Goal: Task Accomplishment & Management: Use online tool/utility

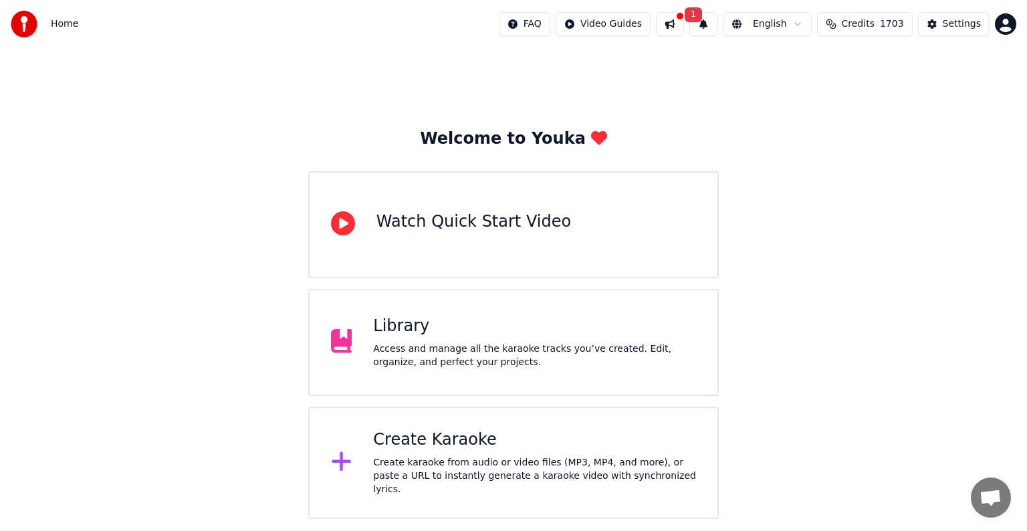
click at [422, 448] on div "Create Karaoke" at bounding box center [534, 439] width 323 height 21
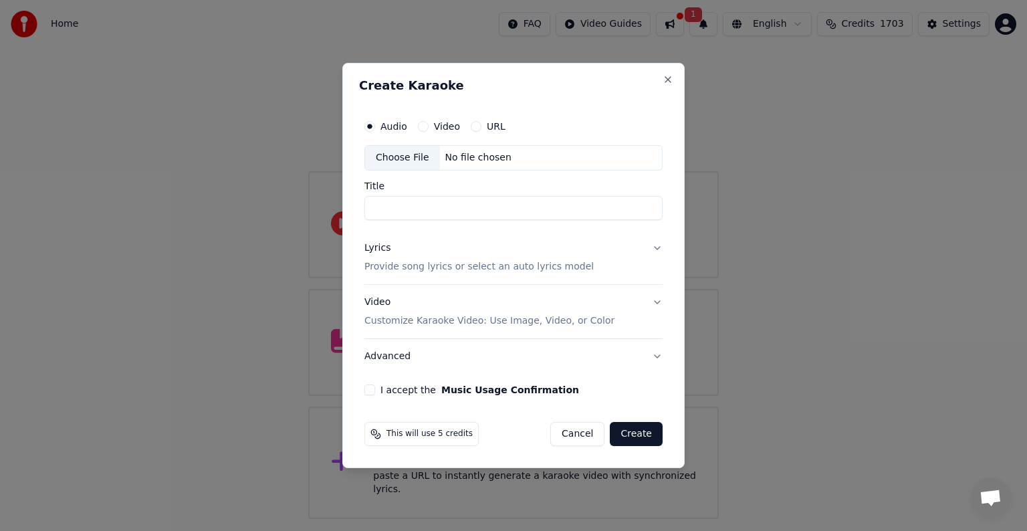
click at [410, 158] on div "Choose File" at bounding box center [402, 158] width 75 height 24
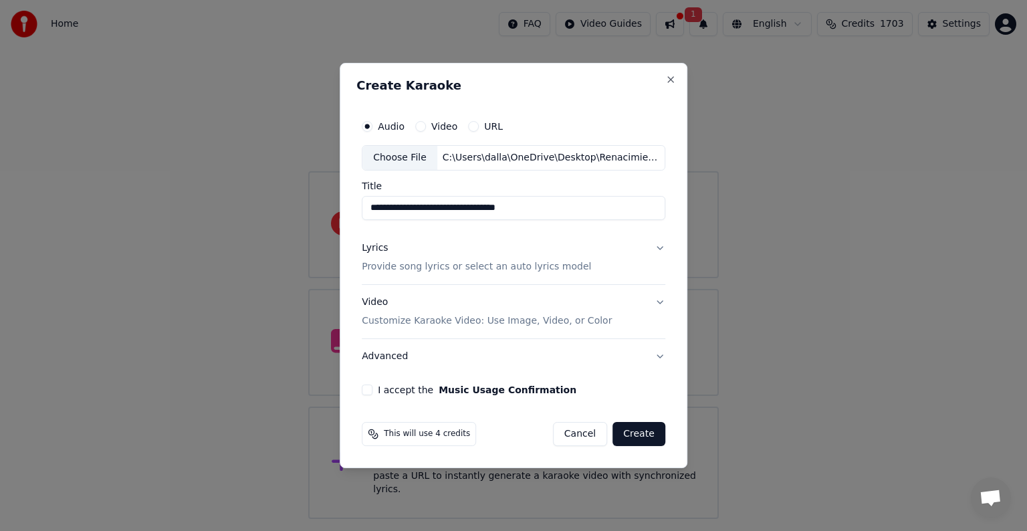
click at [454, 209] on input "**********" at bounding box center [513, 208] width 303 height 24
type input "**********"
click at [658, 246] on button "Lyrics Provide song lyrics or select an auto lyrics model" at bounding box center [513, 257] width 303 height 53
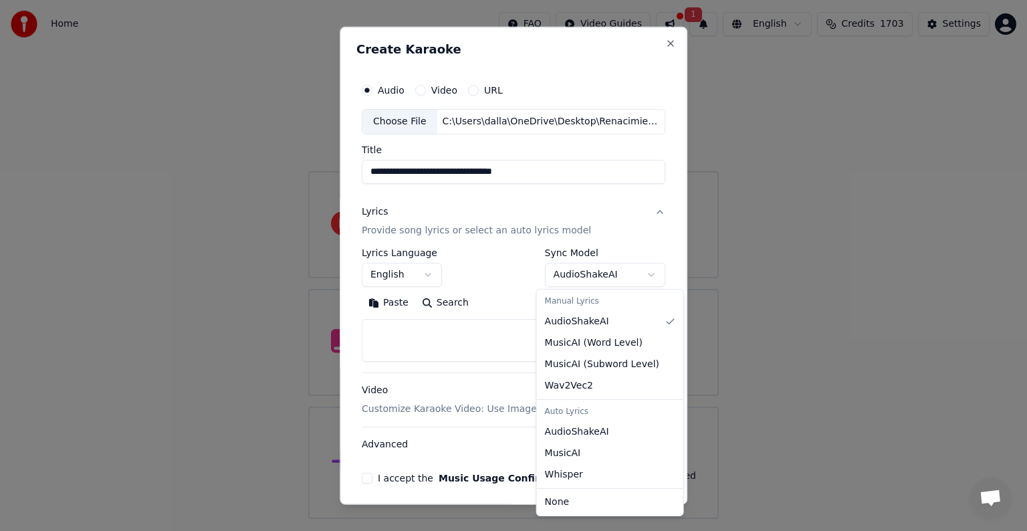
click at [642, 271] on body "**********" at bounding box center [513, 259] width 1027 height 519
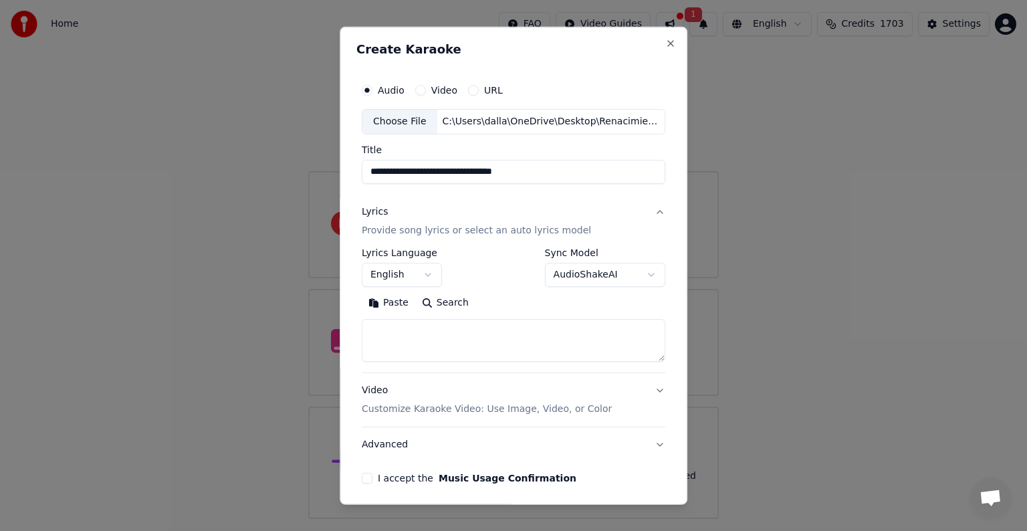
click at [642, 271] on body "**********" at bounding box center [513, 259] width 1027 height 519
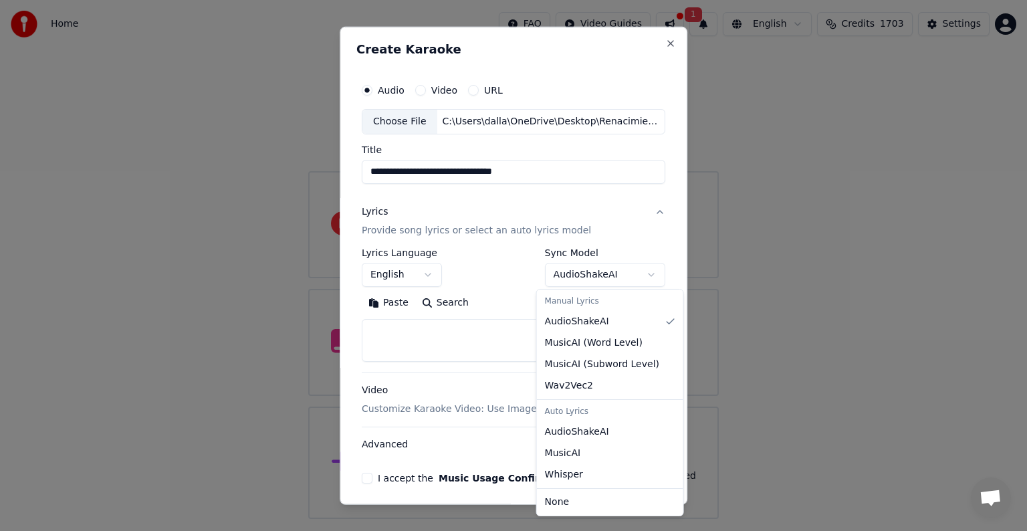
click at [607, 268] on body "**********" at bounding box center [513, 259] width 1027 height 519
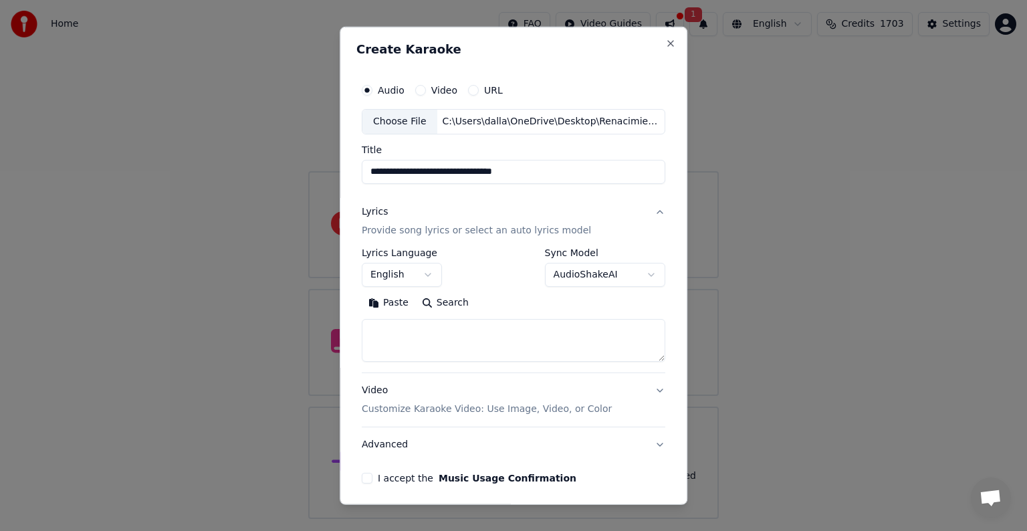
click at [483, 275] on body "**********" at bounding box center [513, 259] width 1027 height 519
click at [438, 303] on button "Search" at bounding box center [445, 302] width 60 height 21
click at [652, 209] on button "Lyrics Provide song lyrics or select an auto lyrics model" at bounding box center [513, 220] width 303 height 53
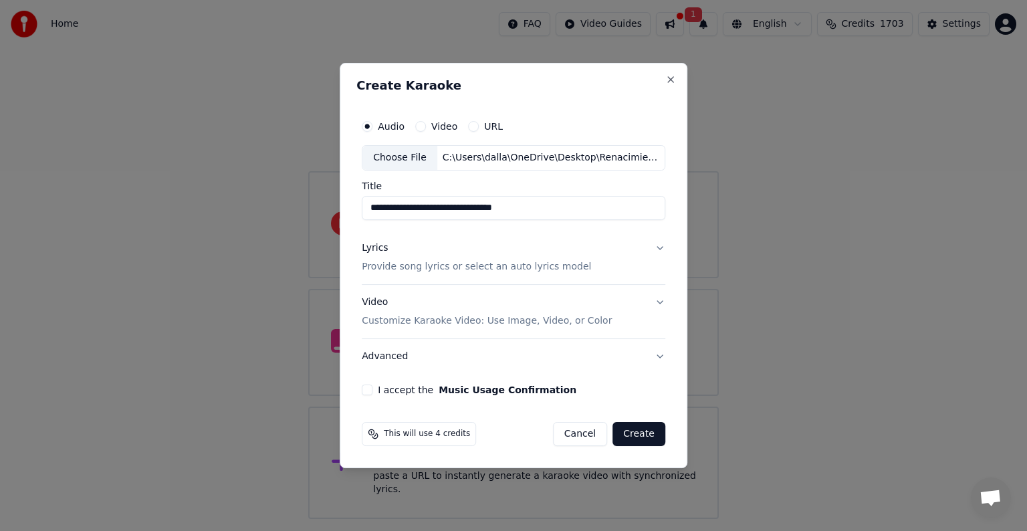
click at [650, 244] on button "Lyrics Provide song lyrics or select an auto lyrics model" at bounding box center [513, 257] width 303 height 53
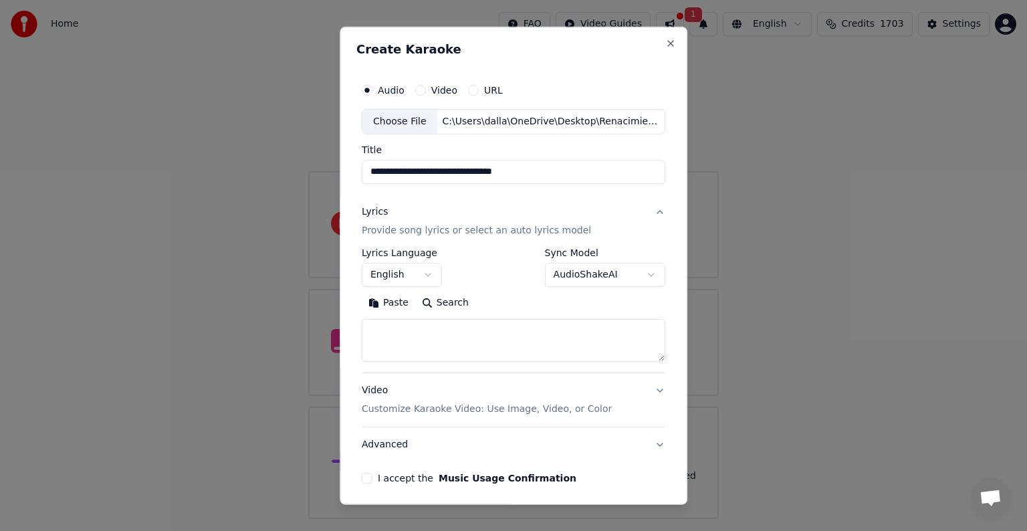
click at [476, 233] on p "Provide song lyrics or select an auto lyrics model" at bounding box center [476, 230] width 229 height 13
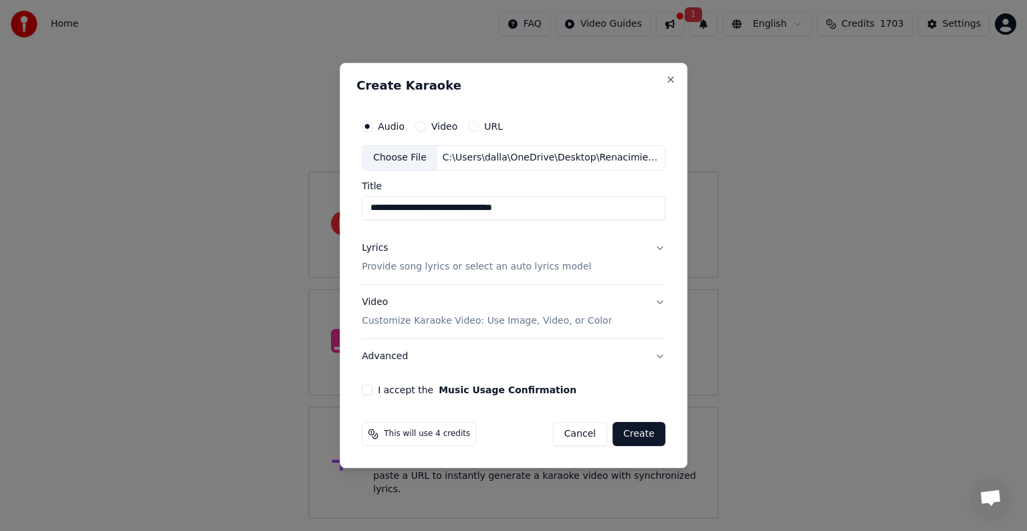
click at [482, 267] on p "Provide song lyrics or select an auto lyrics model" at bounding box center [476, 266] width 229 height 13
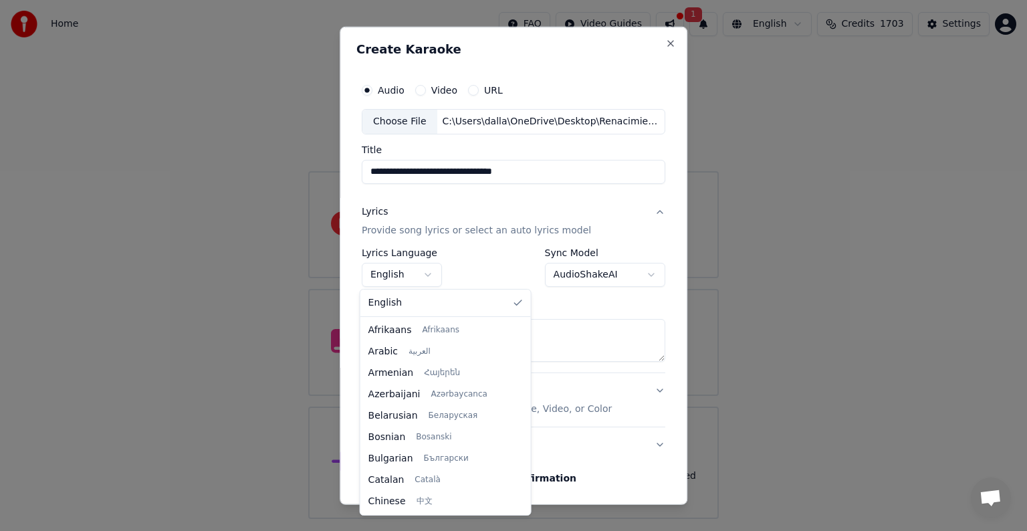
click at [424, 273] on body "**********" at bounding box center [513, 259] width 1027 height 519
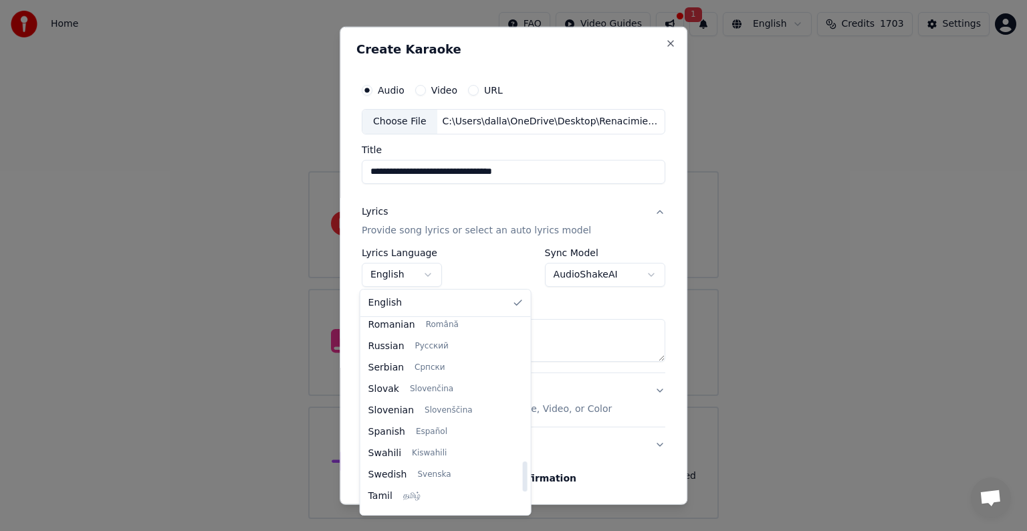
scroll to position [906, 0]
drag, startPoint x: 509, startPoint y: 342, endPoint x: 511, endPoint y: 484, distance: 141.7
click at [522, 484] on div at bounding box center [524, 477] width 5 height 30
select select "**"
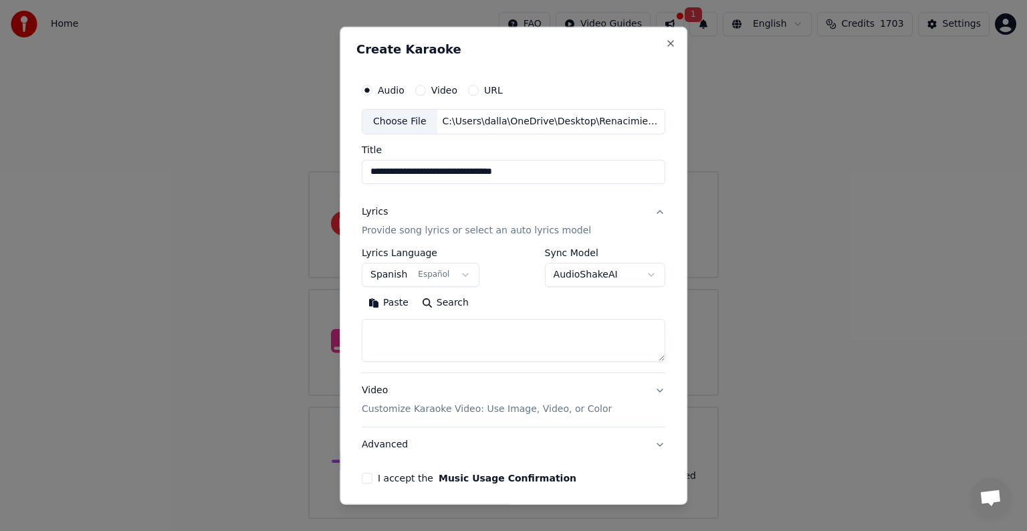
click at [563, 269] on body "**********" at bounding box center [513, 259] width 1027 height 519
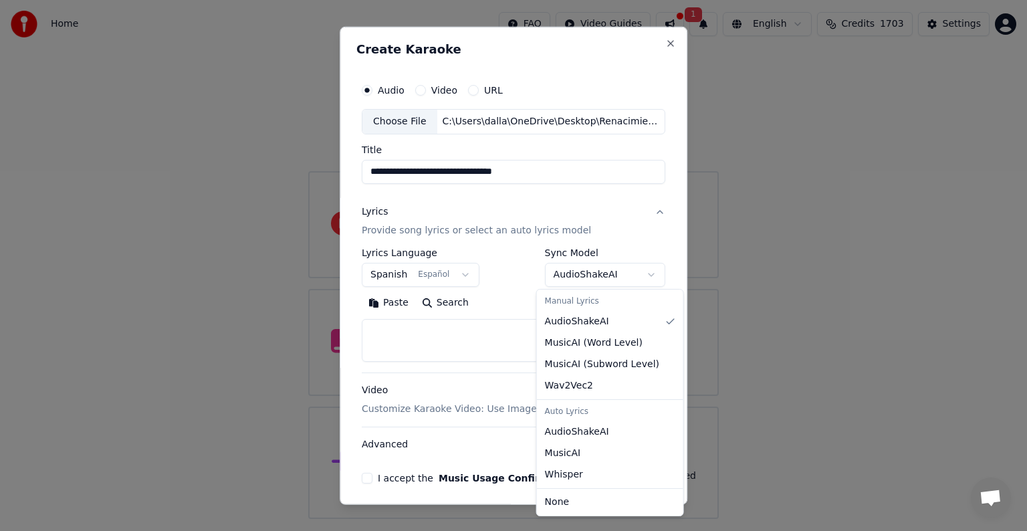
select select "**********"
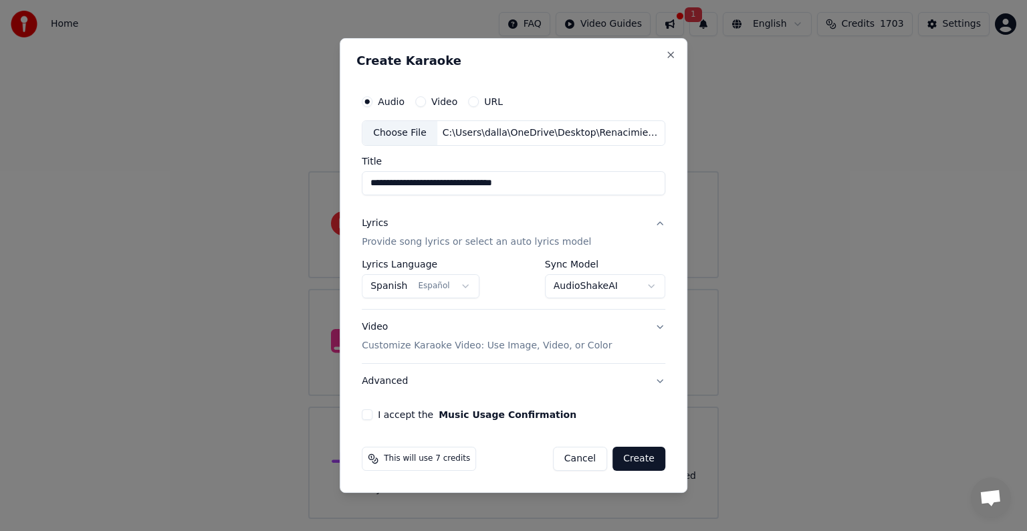
click at [431, 341] on p "Customize Karaoke Video: Use Image, Video, or Color" at bounding box center [487, 345] width 250 height 13
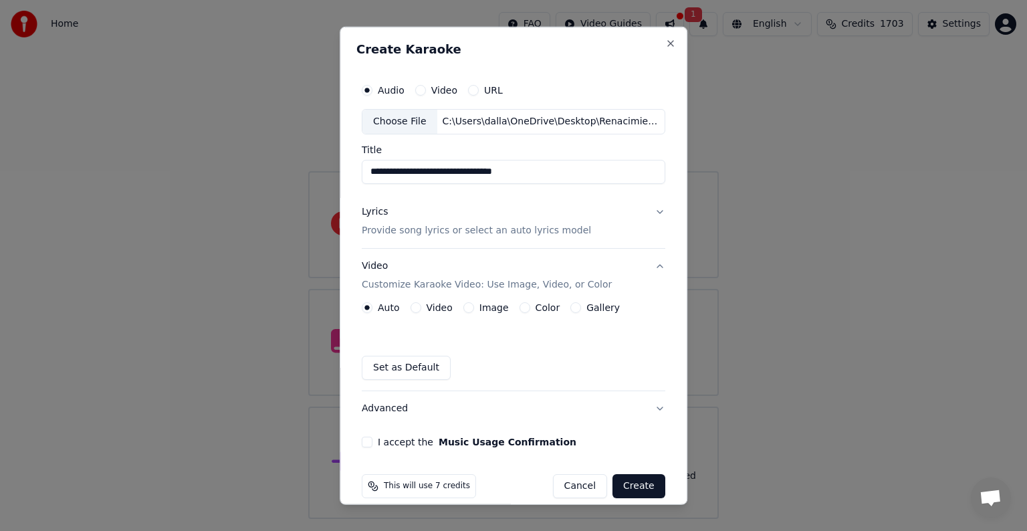
click at [465, 307] on button "Image" at bounding box center [468, 307] width 11 height 11
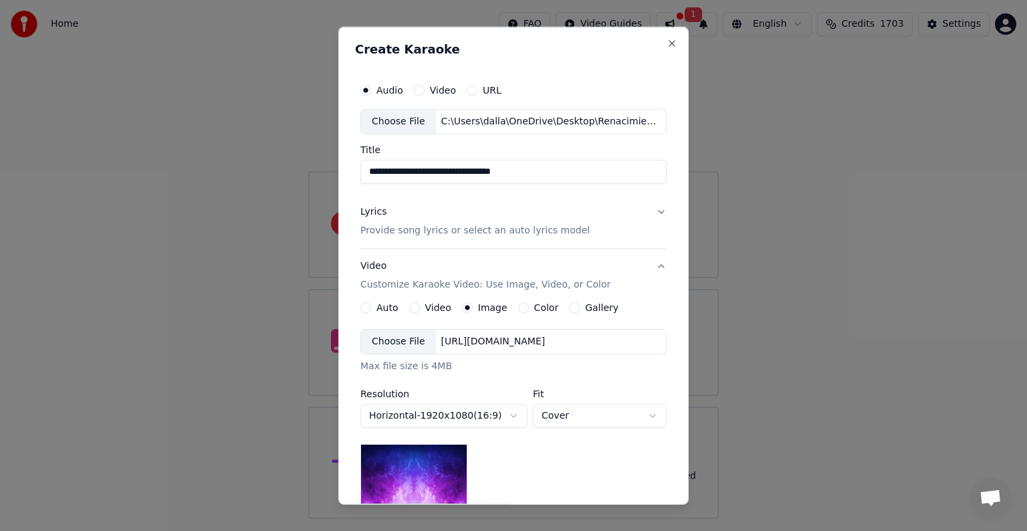
click at [551, 335] on div "[URL][DOMAIN_NAME]" at bounding box center [493, 341] width 115 height 13
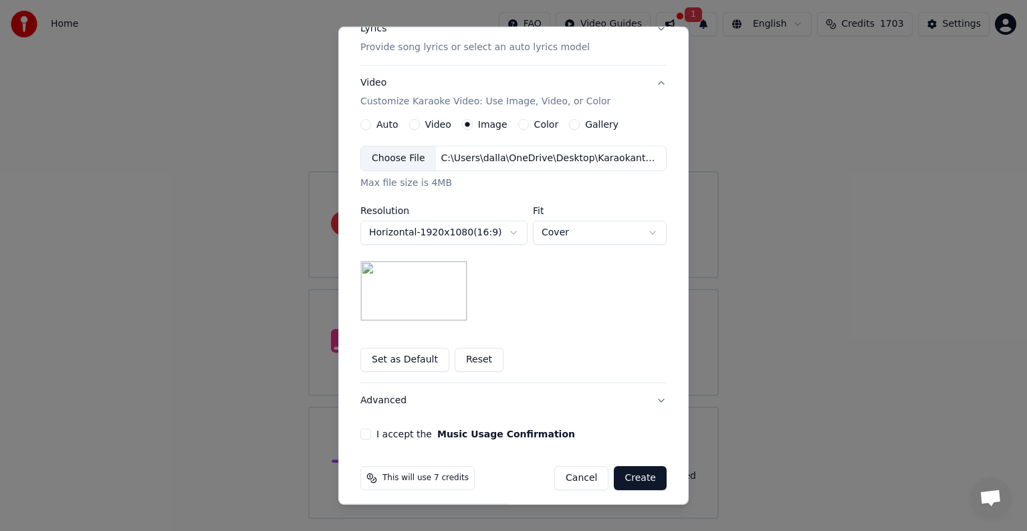
scroll to position [190, 0]
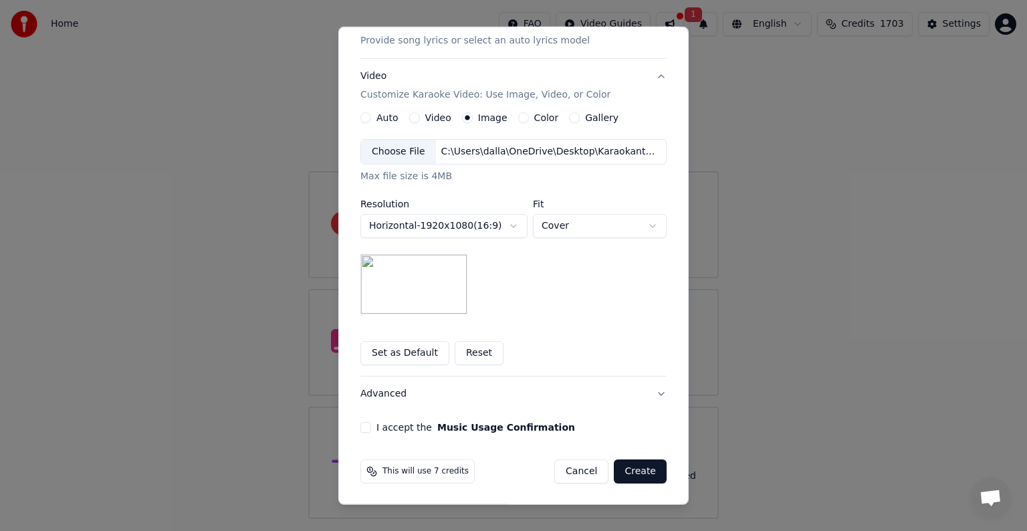
click at [360, 425] on button "I accept the Music Usage Confirmation" at bounding box center [365, 427] width 11 height 11
click at [404, 353] on button "Set as Default" at bounding box center [404, 353] width 89 height 24
click at [635, 471] on button "Create" at bounding box center [640, 471] width 53 height 24
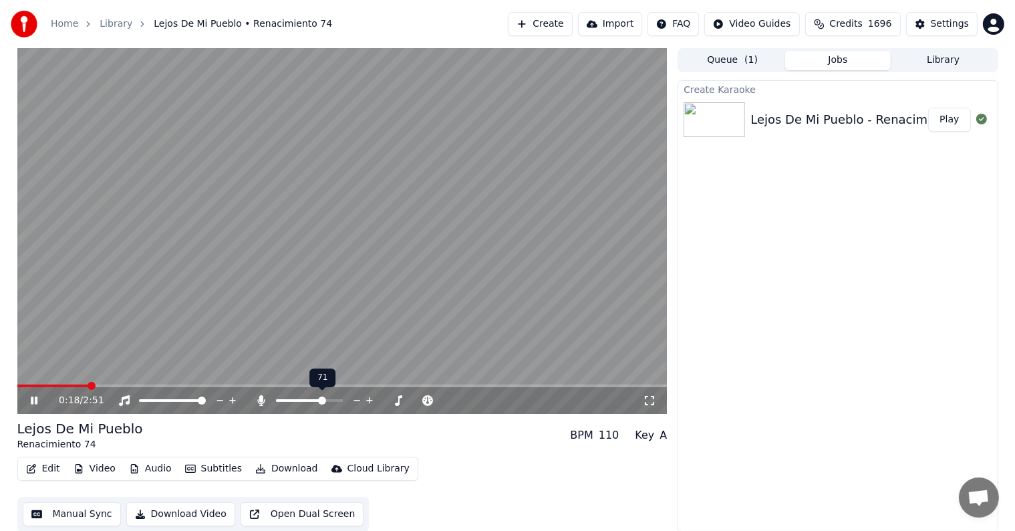
click at [323, 402] on span at bounding box center [322, 400] width 8 height 8
drag, startPoint x: 179, startPoint y: 385, endPoint x: 0, endPoint y: 375, distance: 179.4
click at [17, 387] on span at bounding box center [21, 386] width 8 height 8
click at [331, 386] on span at bounding box center [174, 385] width 315 height 3
click at [225, 346] on video at bounding box center [342, 231] width 650 height 366
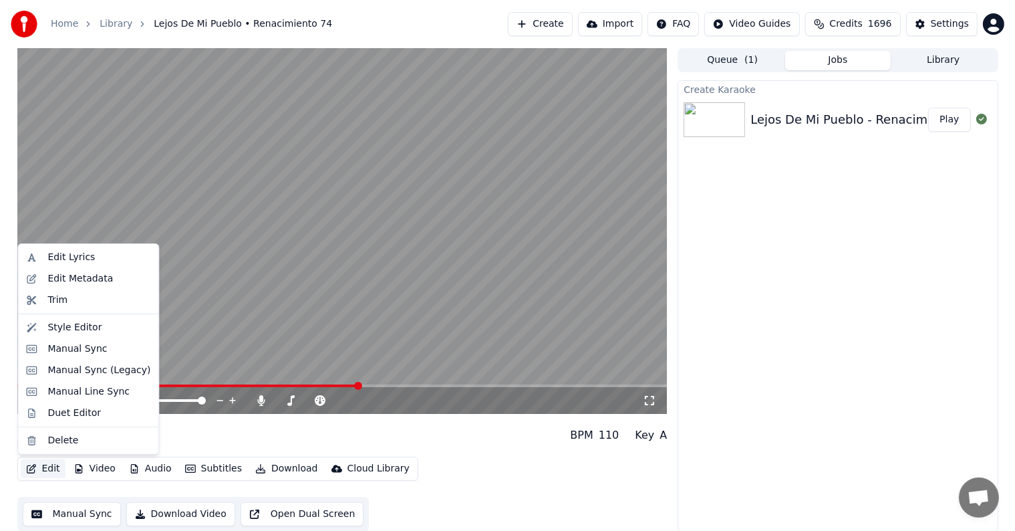
click at [49, 468] on button "Edit" at bounding box center [43, 468] width 45 height 19
click at [75, 259] on div "Edit Lyrics" at bounding box center [70, 257] width 47 height 13
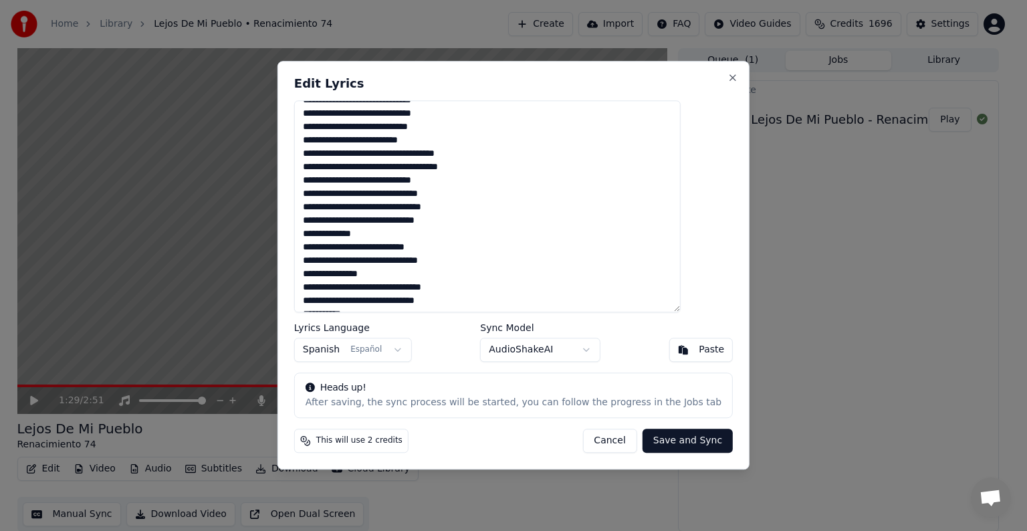
scroll to position [13, 0]
click at [340, 233] on textarea "**********" at bounding box center [487, 206] width 386 height 212
type textarea "**********"
click at [656, 438] on button "Save and Sync" at bounding box center [687, 441] width 90 height 24
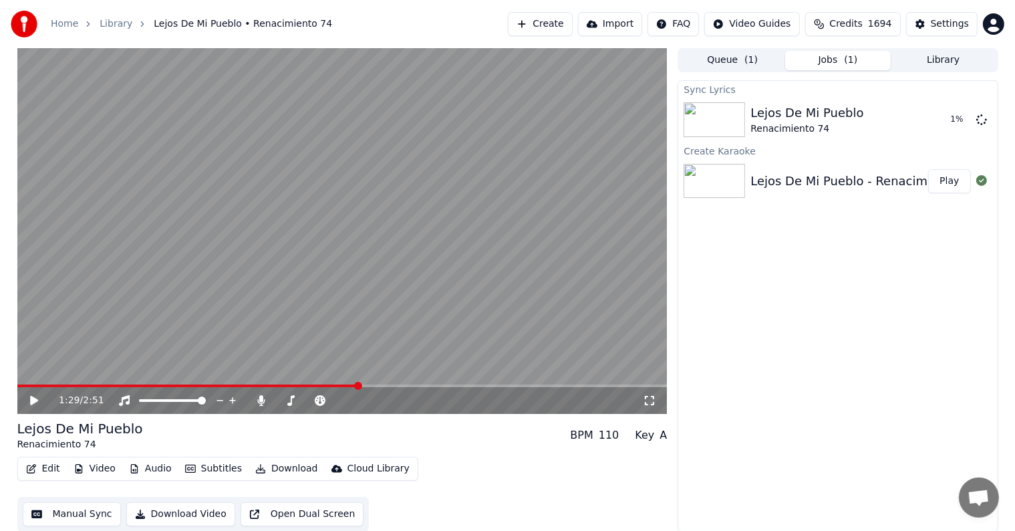
click at [318, 386] on span at bounding box center [187, 385] width 341 height 3
click at [26, 406] on div "1:19 / 2:51" at bounding box center [343, 400] width 640 height 13
click at [30, 398] on icon at bounding box center [34, 400] width 8 height 9
click at [17, 389] on span at bounding box center [21, 386] width 8 height 8
click at [37, 401] on icon at bounding box center [43, 400] width 31 height 11
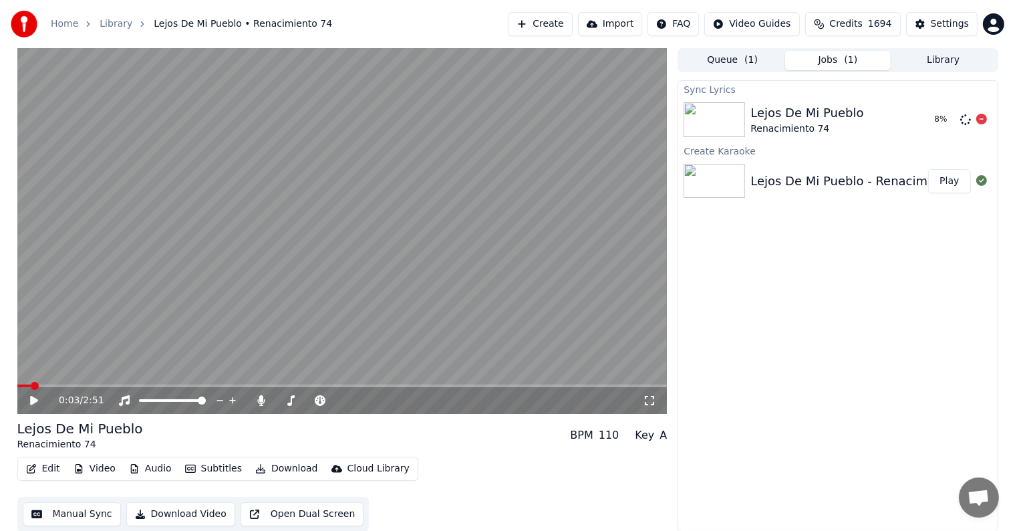
click at [716, 116] on img at bounding box center [714, 119] width 61 height 35
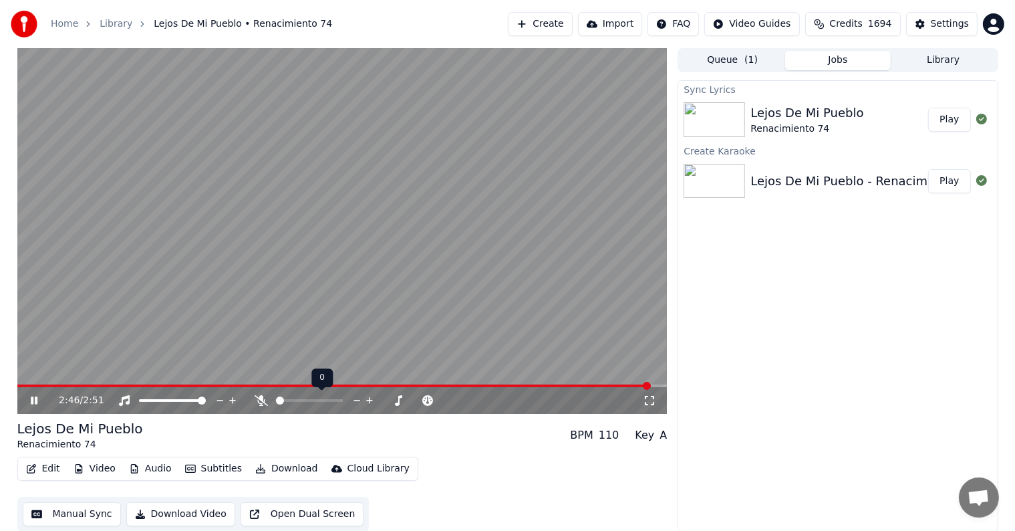
click at [276, 404] on span at bounding box center [280, 400] width 8 height 8
click at [294, 383] on video at bounding box center [342, 231] width 650 height 366
click at [294, 387] on span at bounding box center [155, 385] width 277 height 3
click at [291, 329] on video at bounding box center [342, 231] width 650 height 366
click at [35, 403] on icon at bounding box center [34, 400] width 7 height 8
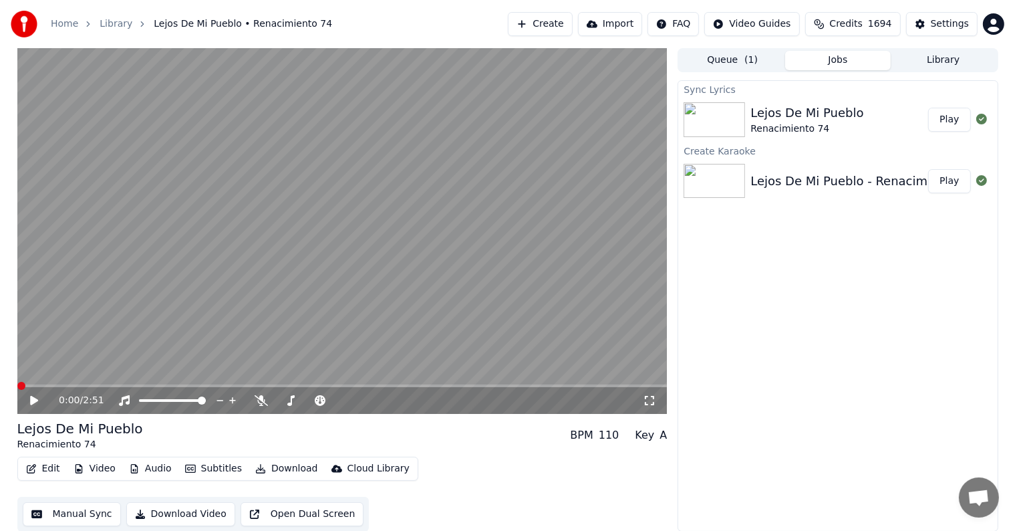
click at [17, 388] on span at bounding box center [21, 386] width 8 height 8
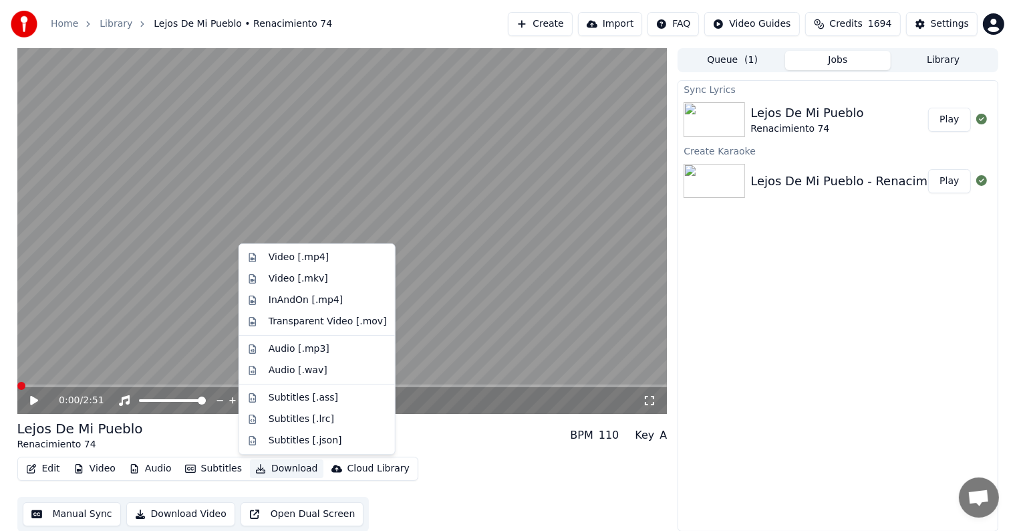
click at [270, 467] on button "Download" at bounding box center [287, 468] width 74 height 19
click at [277, 258] on div "Video [.mp4]" at bounding box center [299, 257] width 60 height 13
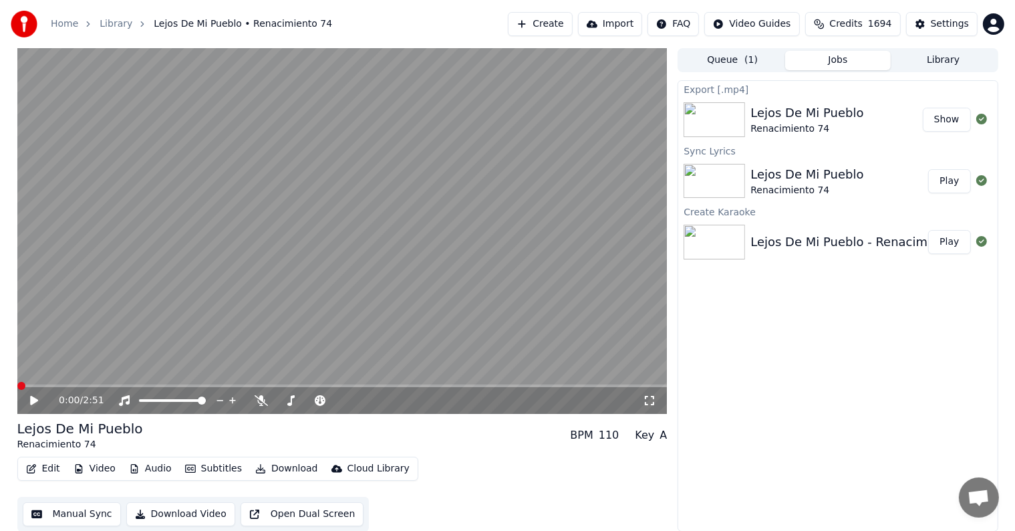
click at [556, 24] on button "Create" at bounding box center [540, 24] width 65 height 24
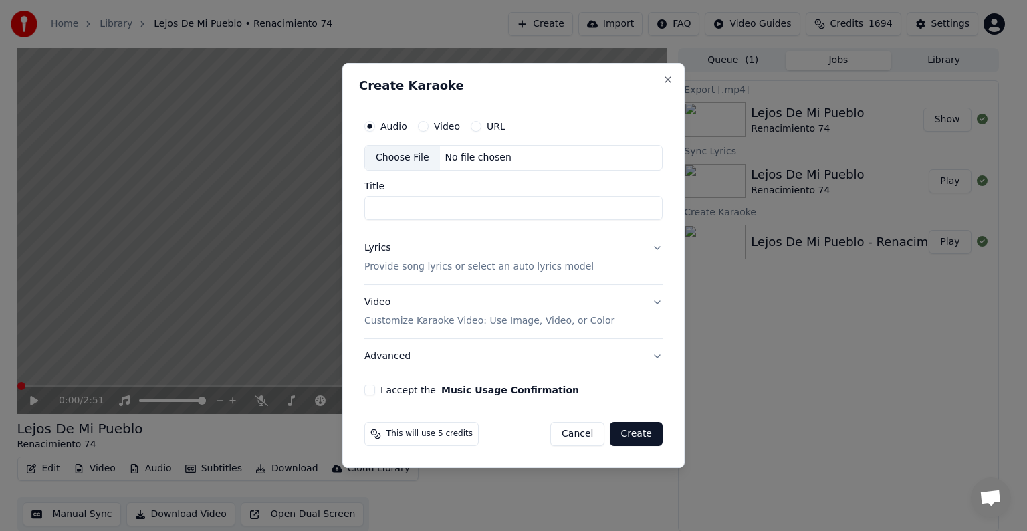
click at [416, 156] on div "Choose File" at bounding box center [402, 158] width 75 height 24
type input "**********"
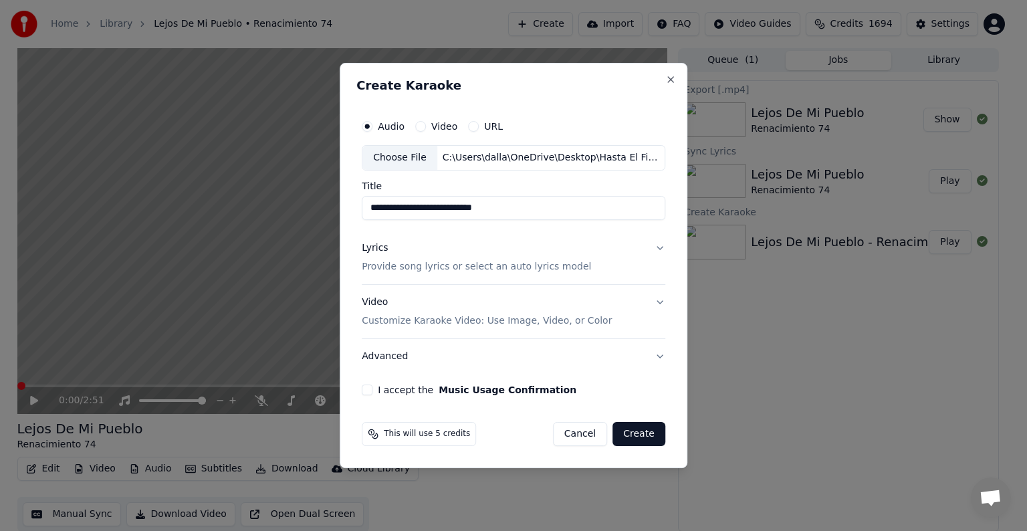
click at [551, 267] on p "Provide song lyrics or select an auto lyrics model" at bounding box center [476, 266] width 229 height 13
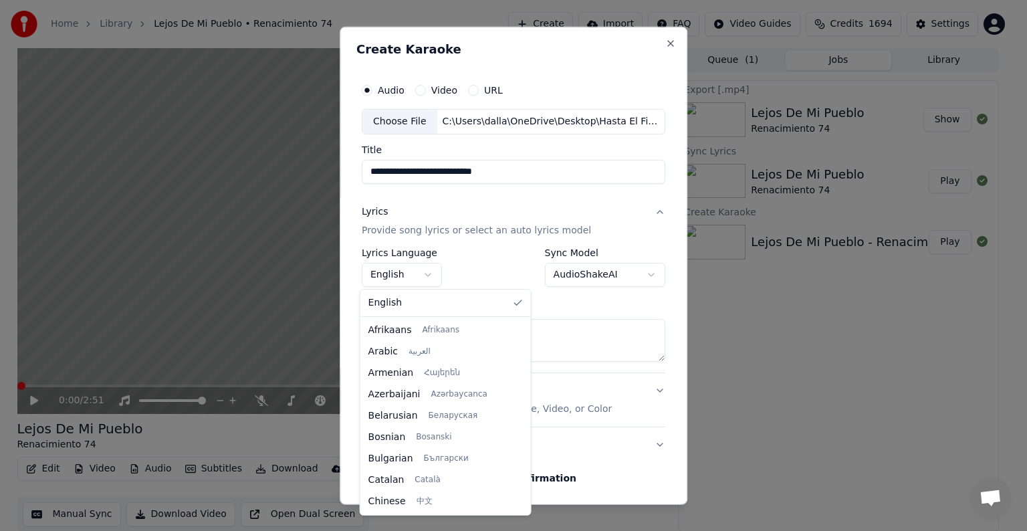
click at [424, 271] on body "**********" at bounding box center [507, 265] width 1015 height 531
click at [512, 414] on div "English Afrikaans Afrikaans Arabic العربية Armenian Հայերեն Azerbaijani Azərbay…" at bounding box center [445, 401] width 170 height 225
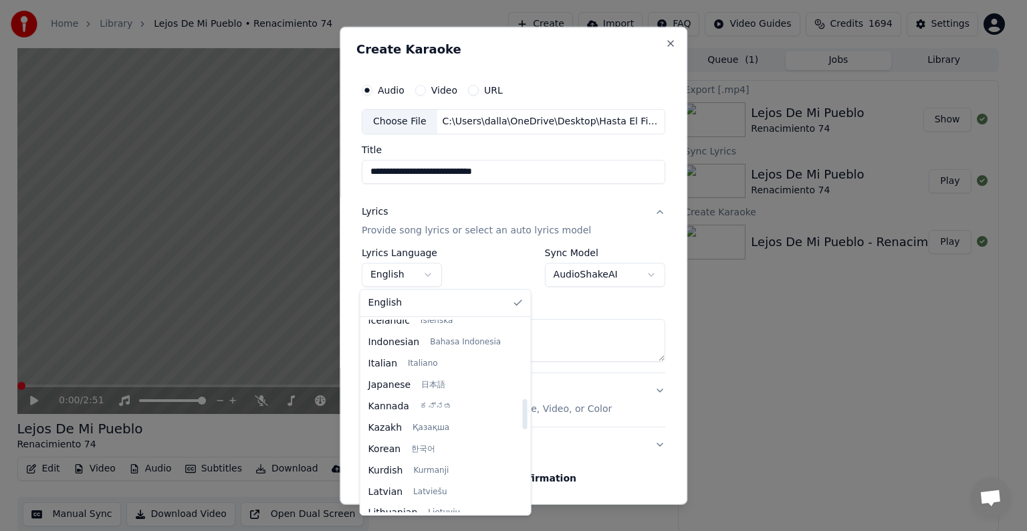
click at [521, 414] on div at bounding box center [524, 415] width 7 height 192
click at [522, 414] on div at bounding box center [524, 414] width 5 height 30
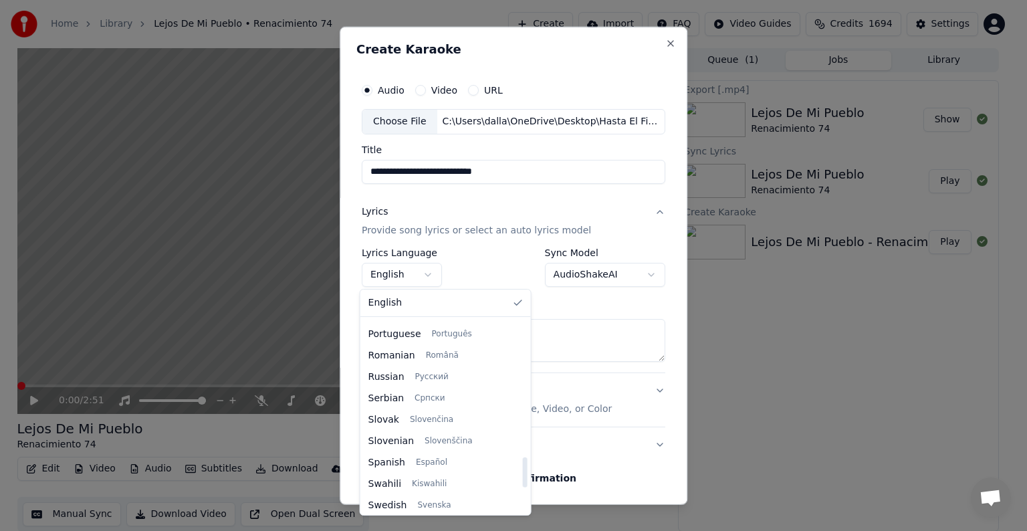
scroll to position [904, 0]
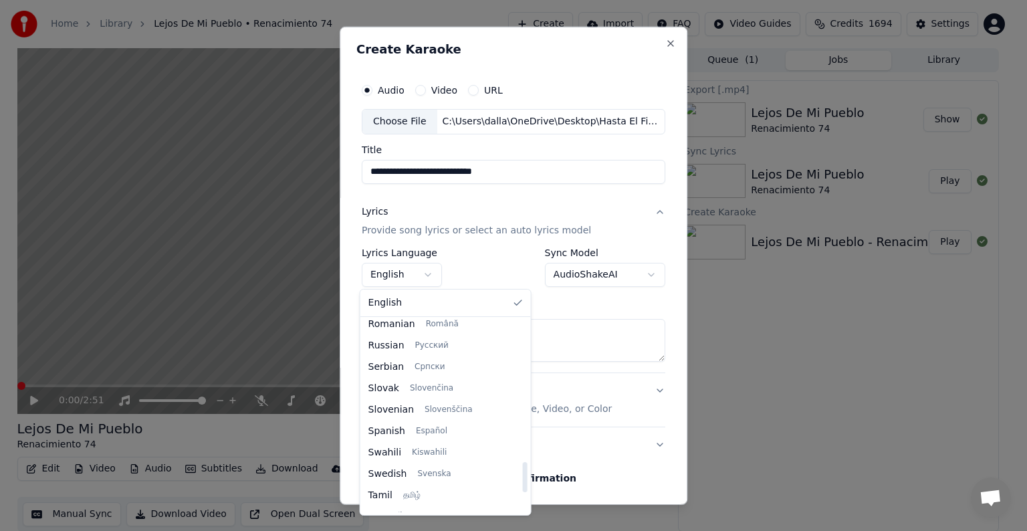
drag, startPoint x: 511, startPoint y: 414, endPoint x: 508, endPoint y: 477, distance: 62.9
click at [522, 477] on div at bounding box center [524, 477] width 5 height 30
select select "**"
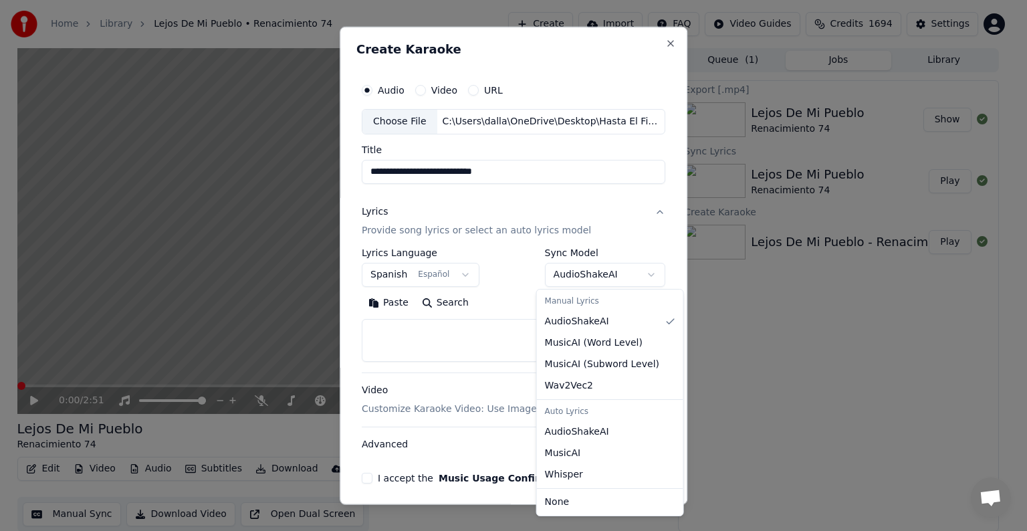
click at [643, 277] on body "**********" at bounding box center [507, 265] width 1015 height 531
select select "**********"
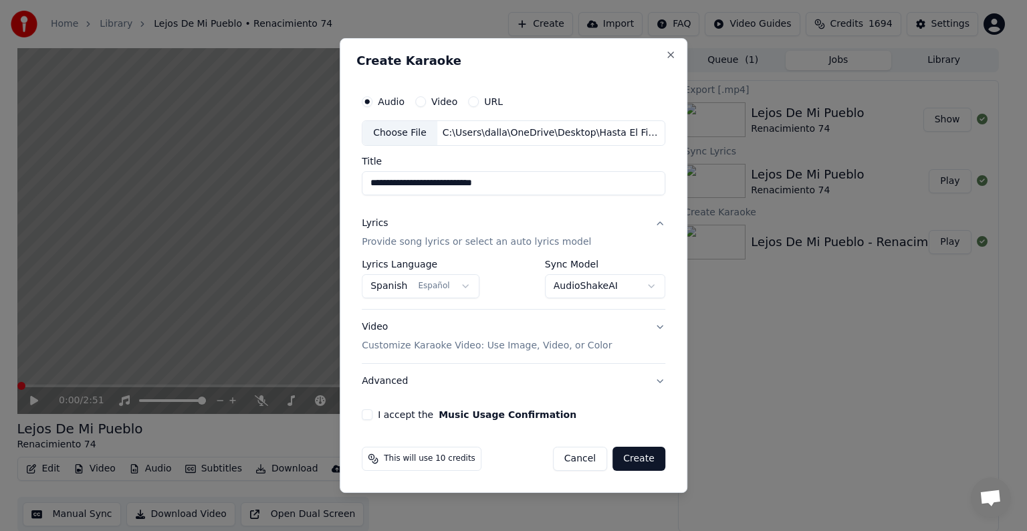
click at [434, 343] on p "Customize Karaoke Video: Use Image, Video, or Color" at bounding box center [487, 345] width 250 height 13
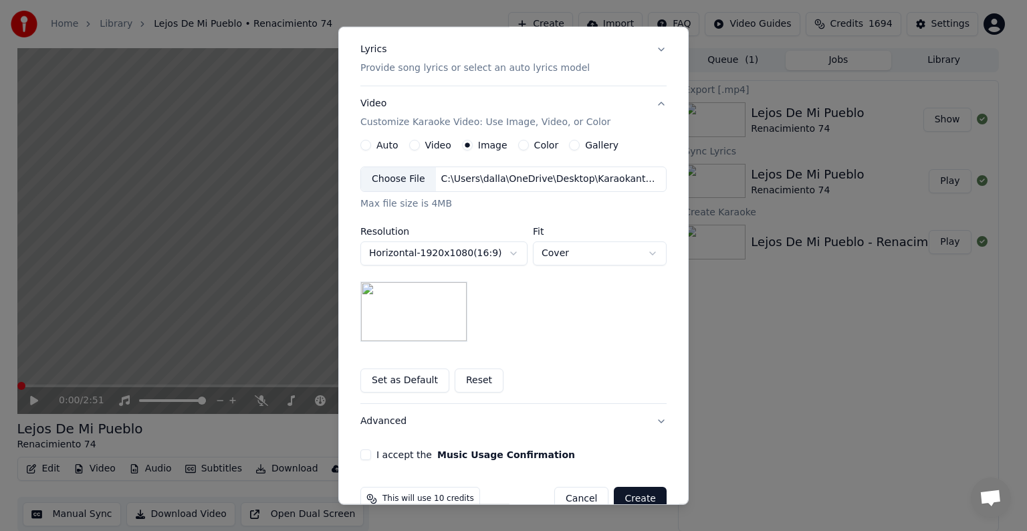
scroll to position [168, 0]
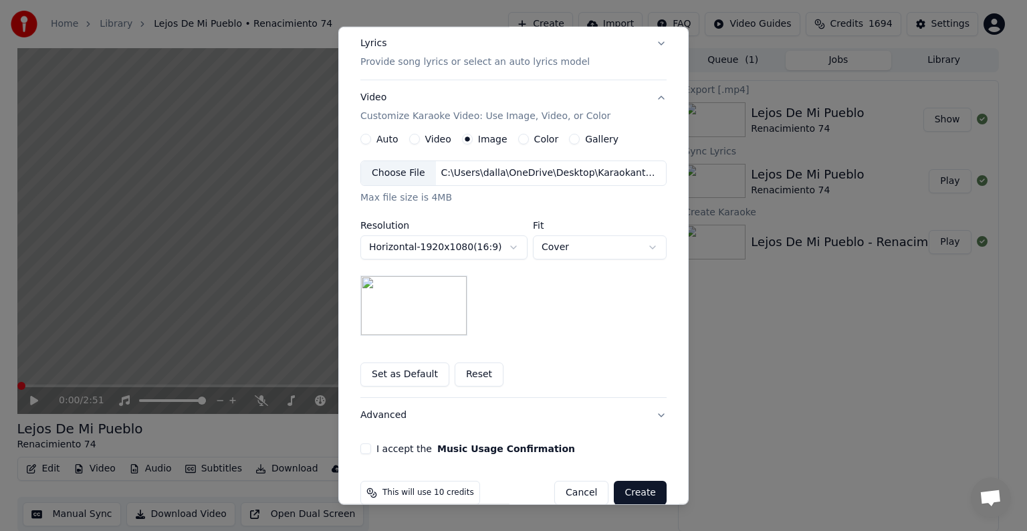
click at [464, 172] on div "C:\Users\dalla\OneDrive\Desktop\Karaokanta Music\programas para kareoke player\…" at bounding box center [549, 172] width 227 height 13
click at [470, 169] on div "C:\Users\dalla\OneDrive\Desktop\[PERSON_NAME].jpeg" at bounding box center [549, 172] width 227 height 13
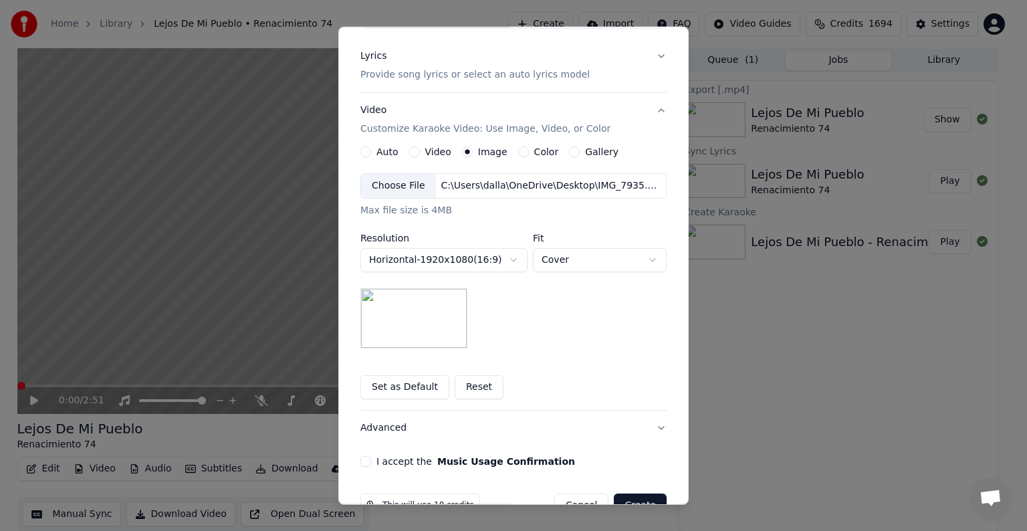
scroll to position [149, 0]
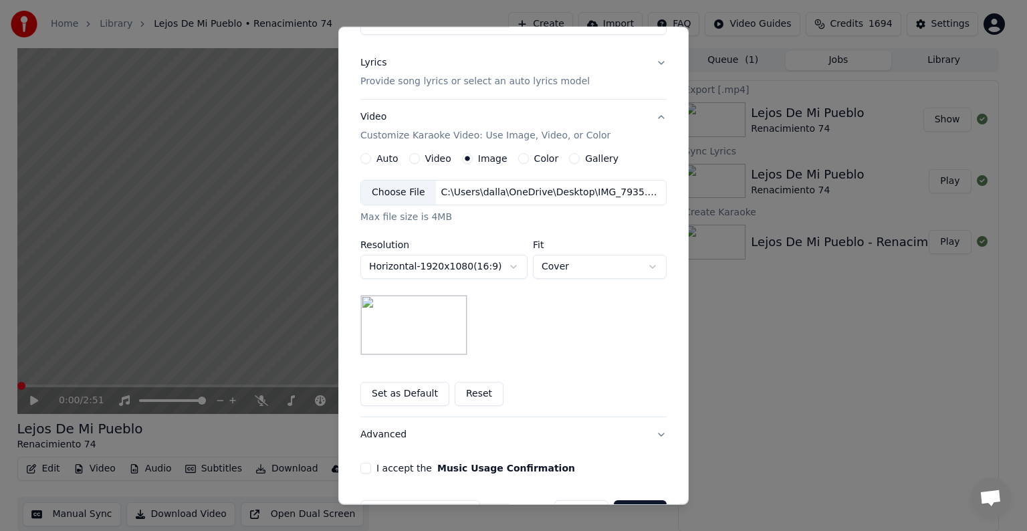
click at [479, 192] on div "C:\Users\dalla\OneDrive\Desktop\IMG_7935.JPEG" at bounding box center [549, 192] width 227 height 13
click at [466, 190] on div "C:\Users\dalla\OneDrive\Desktop\Mis Canciones [PERSON_NAME]\Mis Rolas\mis prime…" at bounding box center [549, 192] width 227 height 13
click at [460, 192] on div "C:\Users\dalla\OneDrive\Pictures\Karaoke pictures for cdg\karaoke-PM8M87 logo.j…" at bounding box center [549, 192] width 227 height 13
click at [468, 190] on div "C:\Users\dalla\OneDrive\Pictures\Karaoke pictures for cdg\[PERSON_NAME] black.j…" at bounding box center [549, 192] width 227 height 13
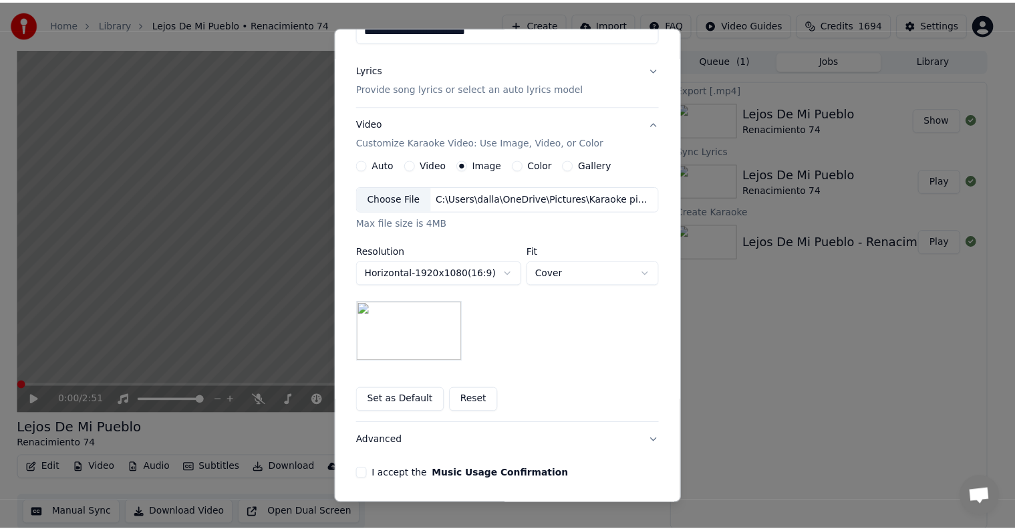
scroll to position [190, 0]
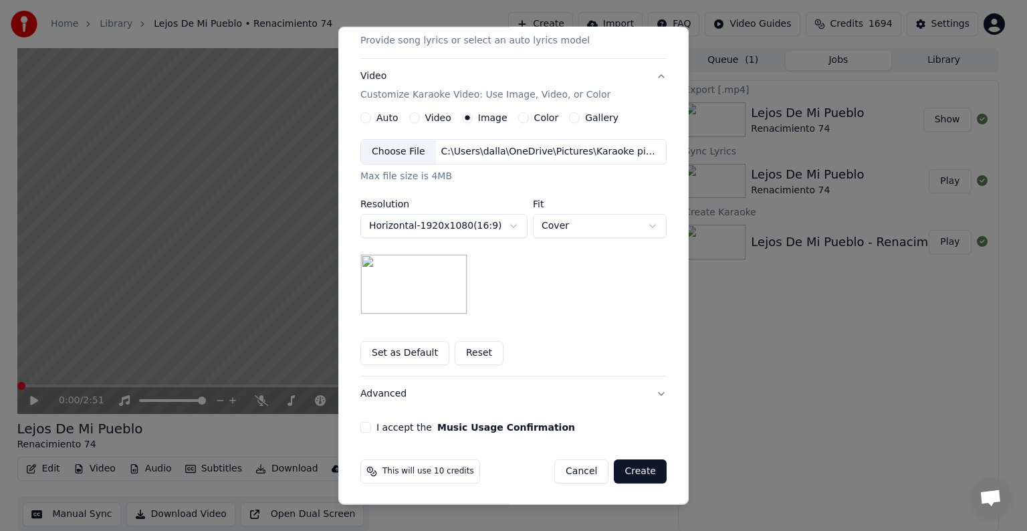
click at [360, 426] on button "I accept the Music Usage Confirmation" at bounding box center [365, 427] width 11 height 11
click at [631, 469] on button "Create" at bounding box center [640, 471] width 53 height 24
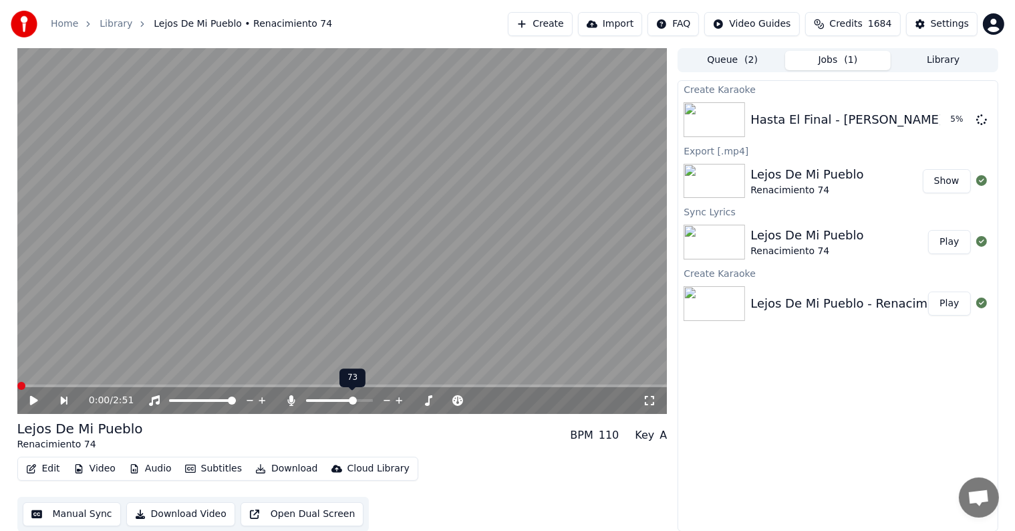
click at [354, 404] on span at bounding box center [353, 400] width 8 height 8
click at [948, 116] on button "Play" at bounding box center [949, 120] width 42 height 24
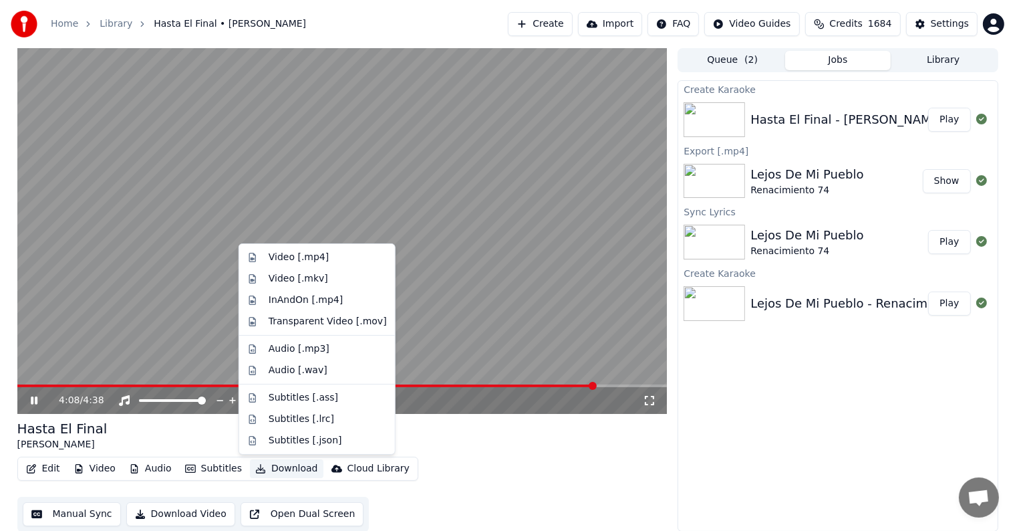
click at [276, 470] on button "Download" at bounding box center [287, 468] width 74 height 19
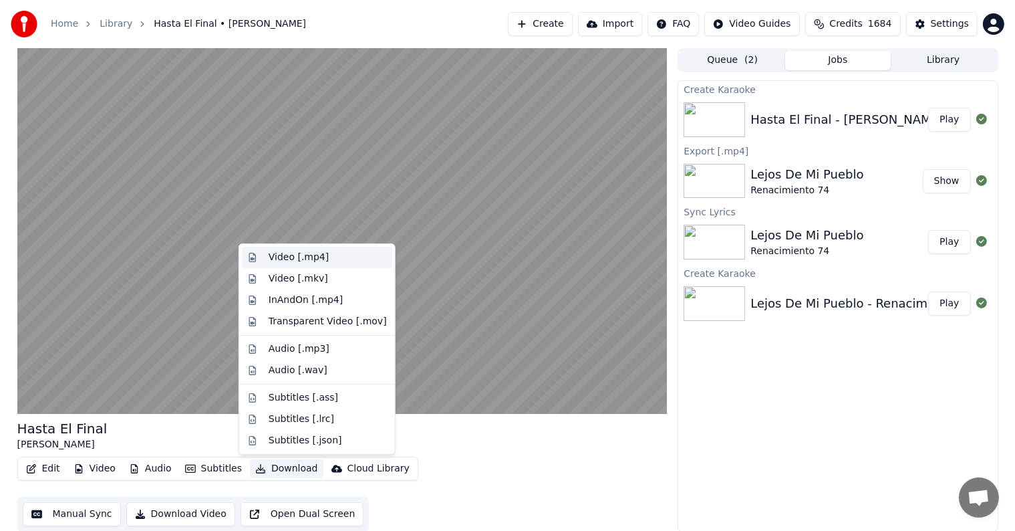
click at [287, 258] on div "Video [.mp4]" at bounding box center [299, 257] width 60 height 13
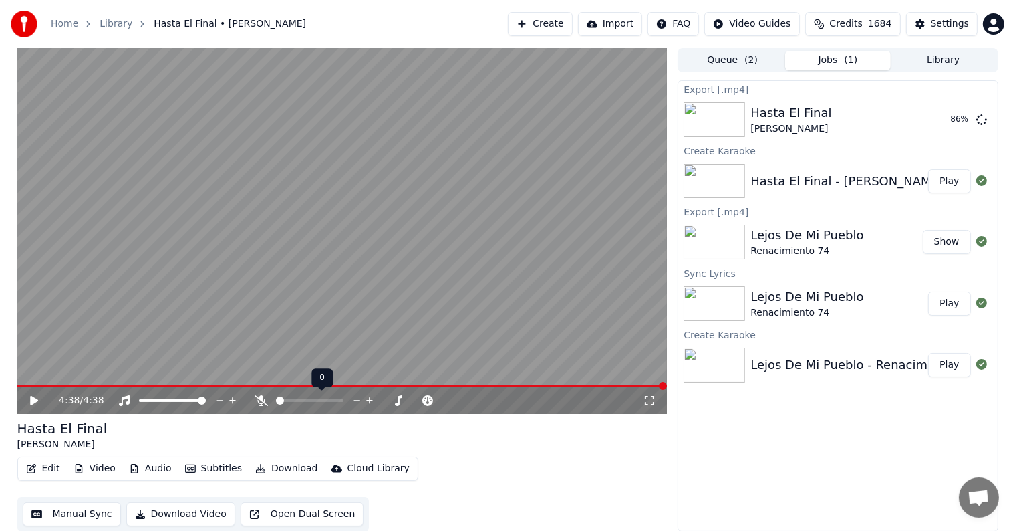
click at [276, 404] on span at bounding box center [280, 400] width 8 height 8
click at [29, 396] on icon at bounding box center [43, 400] width 31 height 11
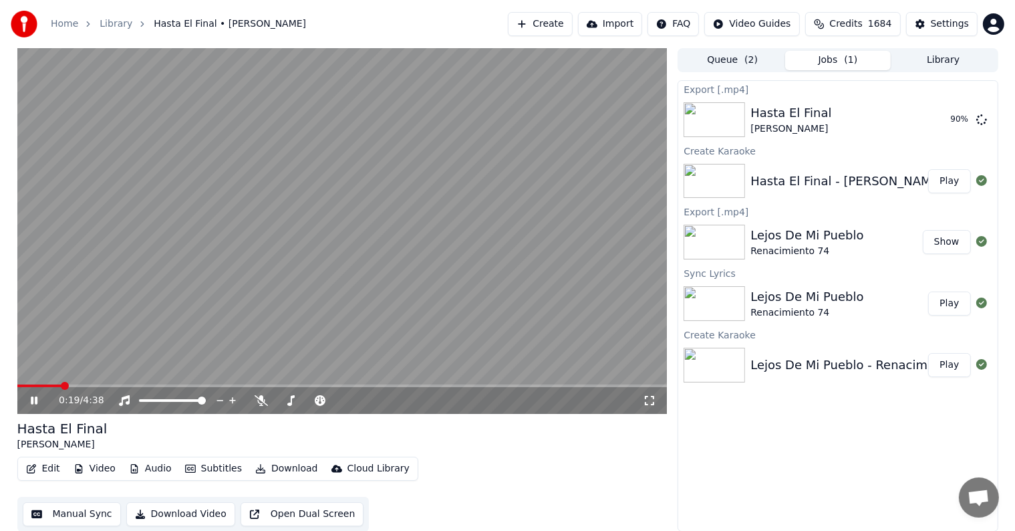
click at [61, 385] on span at bounding box center [342, 385] width 650 height 3
click at [22, 385] on span at bounding box center [19, 385] width 5 height 3
click at [21, 386] on span at bounding box center [25, 386] width 8 height 8
click at [36, 398] on icon at bounding box center [34, 400] width 7 height 8
click at [17, 390] on span at bounding box center [21, 386] width 8 height 8
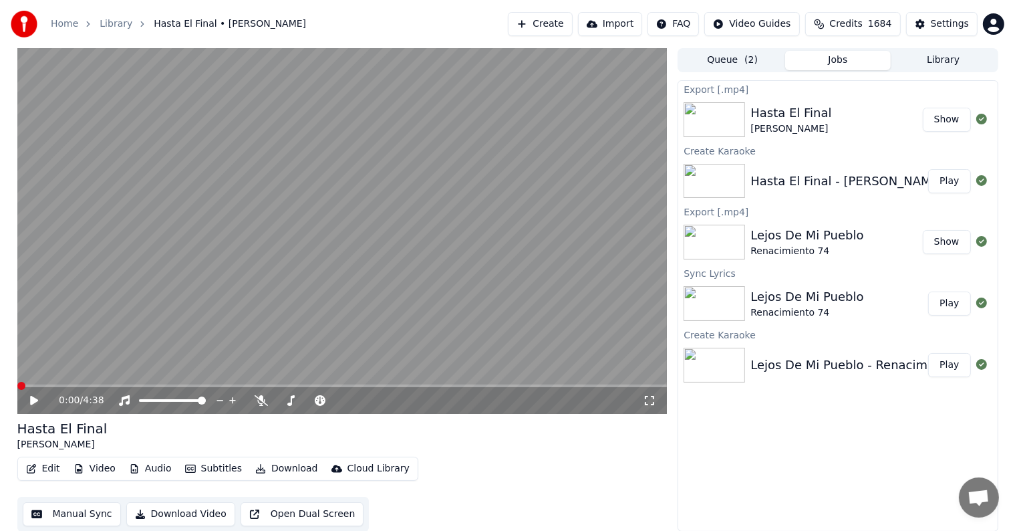
click at [265, 468] on button "Download" at bounding box center [287, 468] width 74 height 19
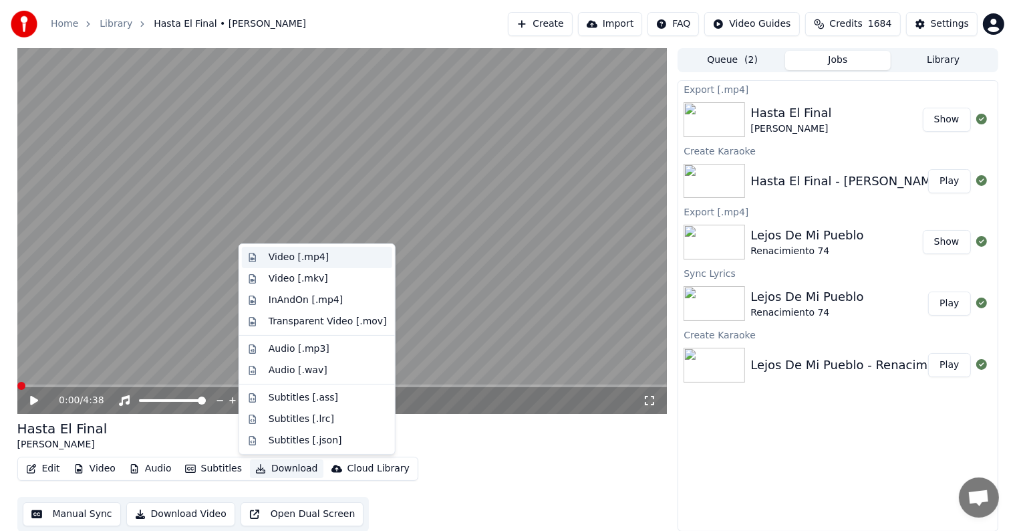
click at [283, 257] on div "Video [.mp4]" at bounding box center [299, 257] width 60 height 13
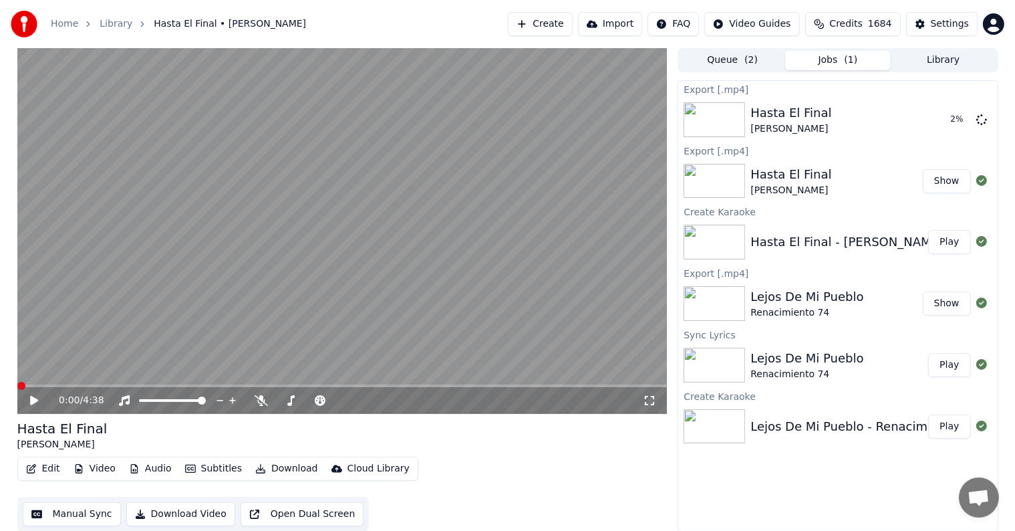
click at [946, 177] on button "Show" at bounding box center [947, 181] width 48 height 24
